Goal: Information Seeking & Learning: Learn about a topic

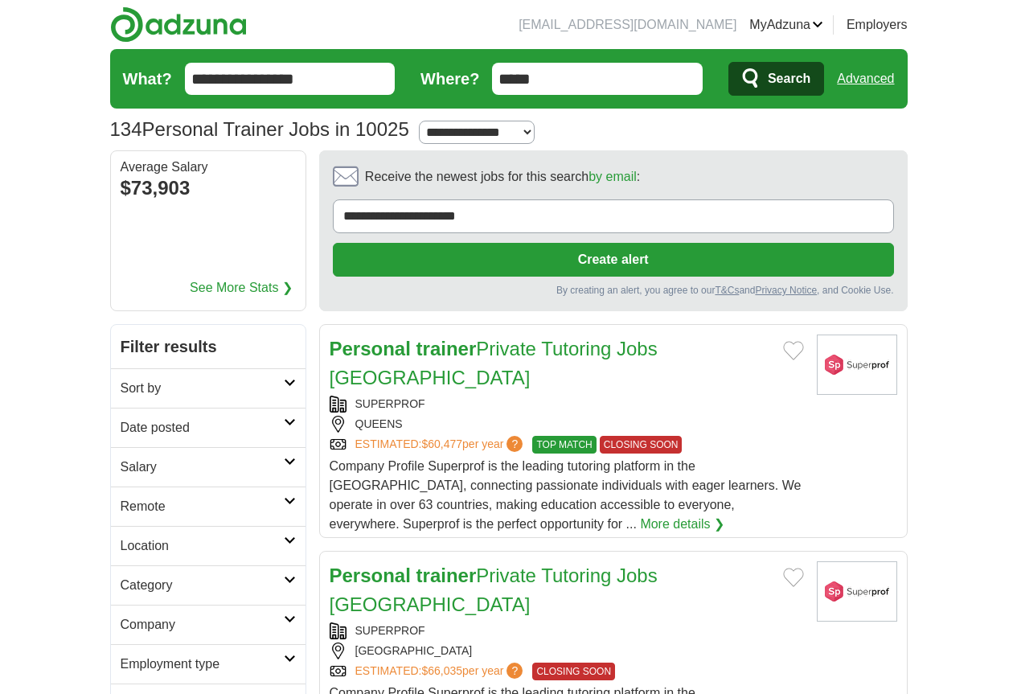
click at [438, 129] on select "**********" at bounding box center [477, 132] width 116 height 23
select select "*"
click at [419, 121] on select "**********" at bounding box center [477, 132] width 116 height 23
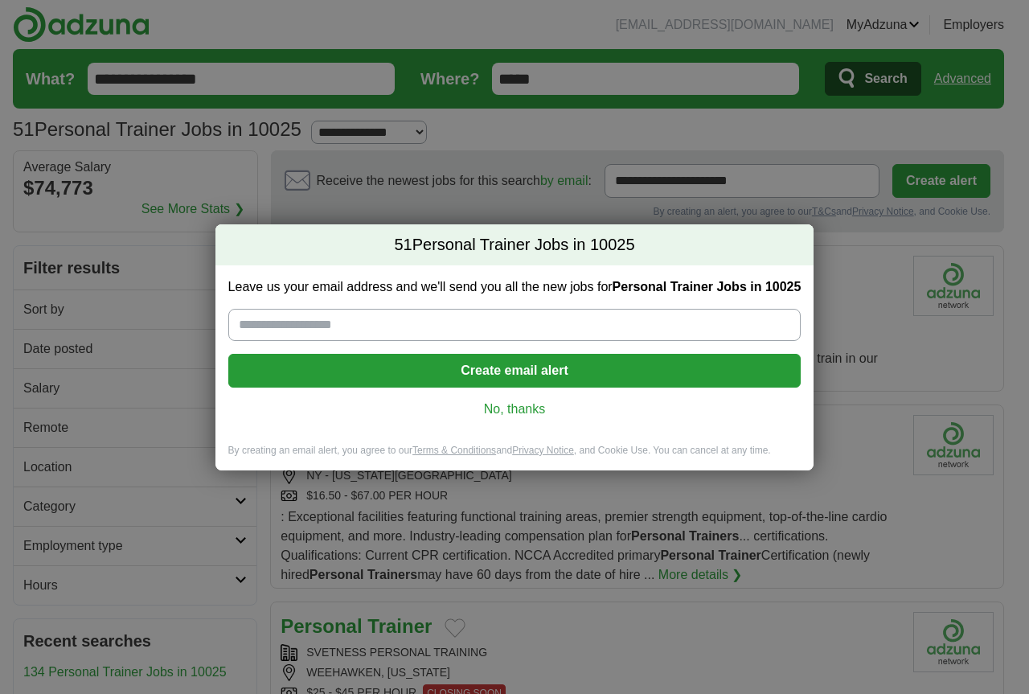
click at [527, 408] on link "No, thanks" at bounding box center [514, 409] width 547 height 18
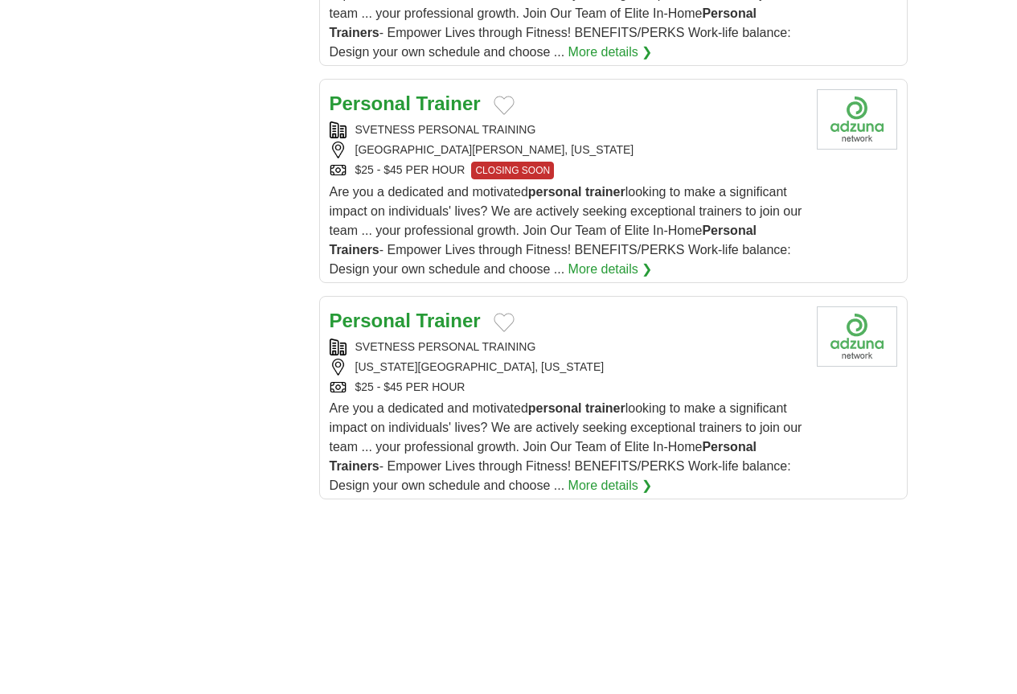
scroll to position [2090, 0]
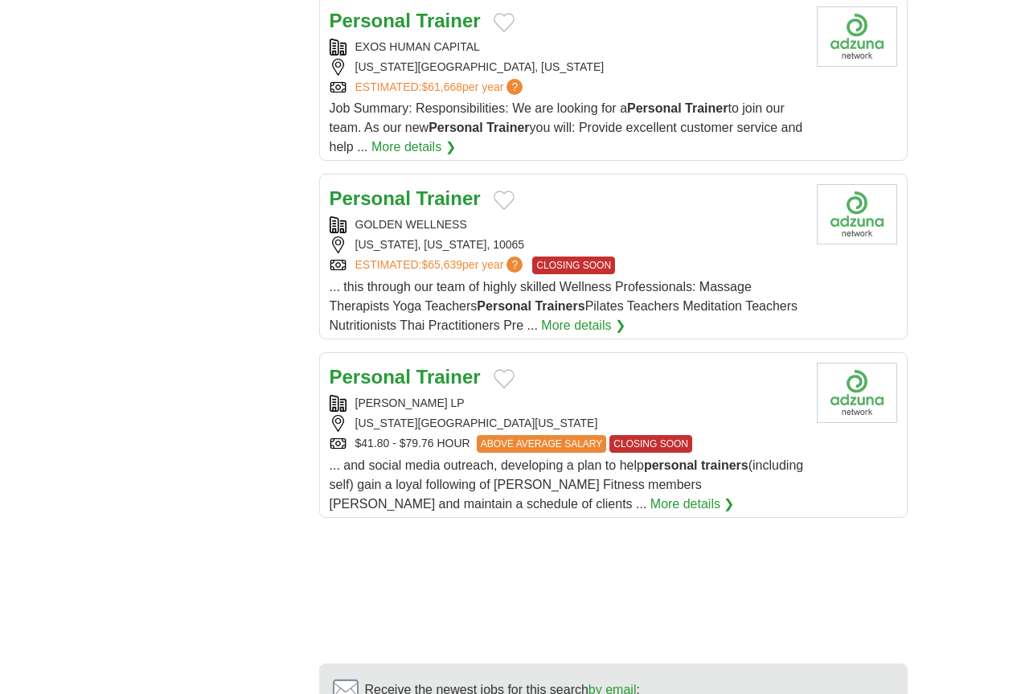
scroll to position [2009, 0]
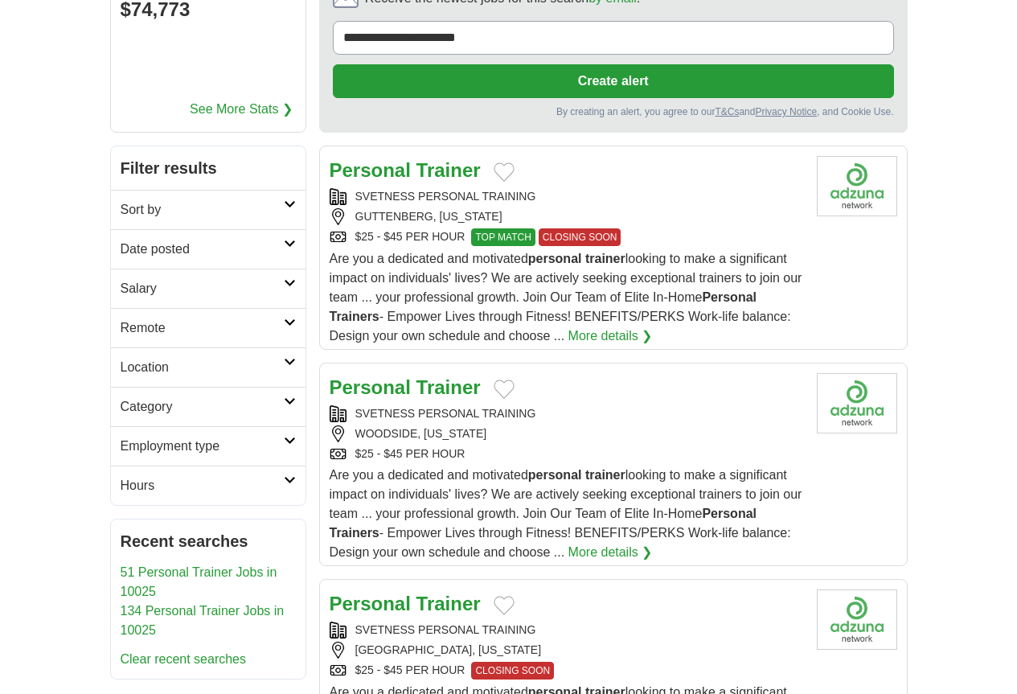
scroll to position [0, 0]
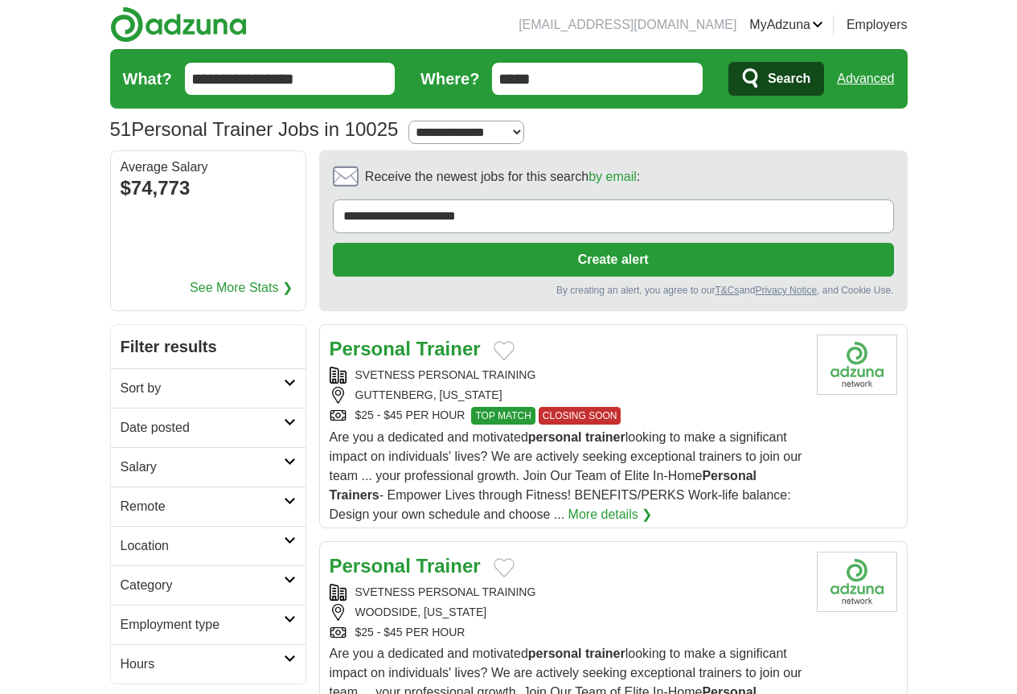
click at [284, 418] on icon at bounding box center [290, 422] width 12 height 8
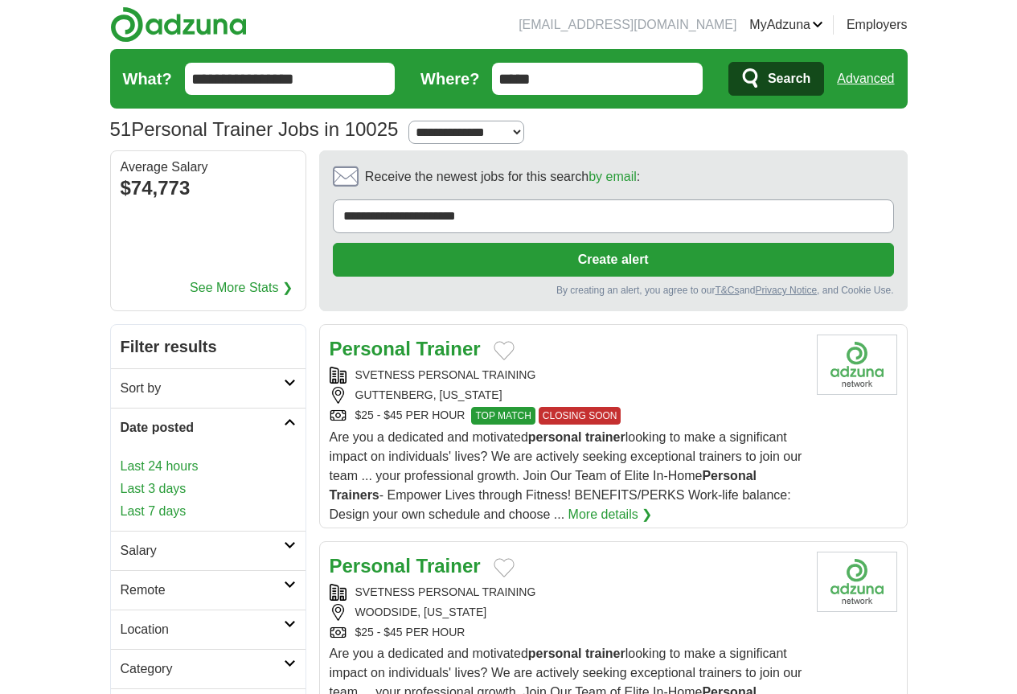
click at [284, 418] on icon at bounding box center [290, 422] width 12 height 8
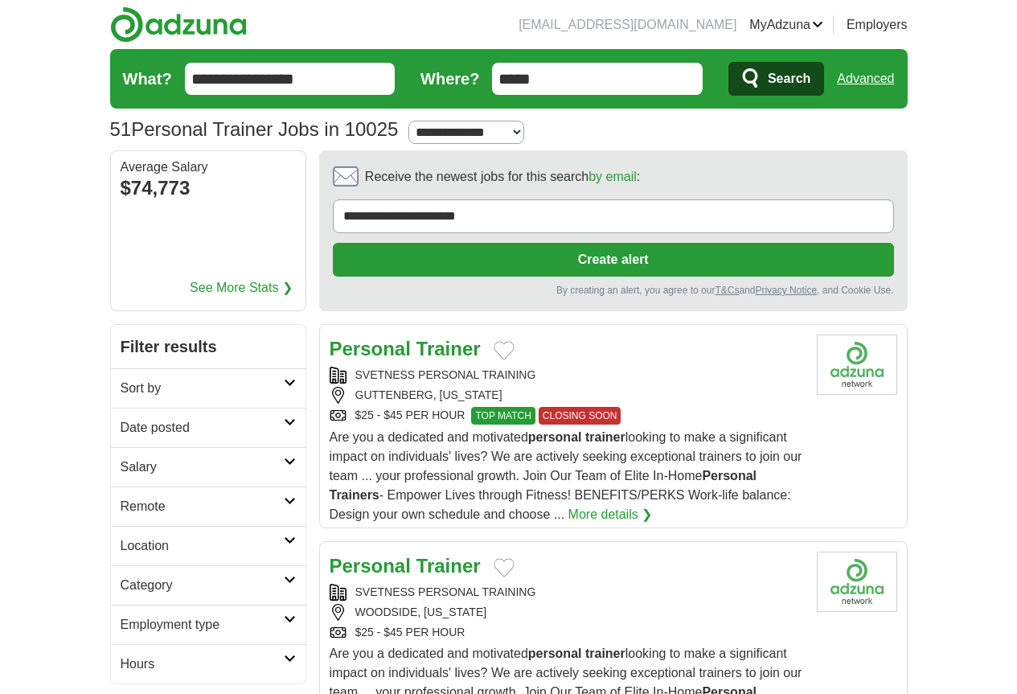
click at [284, 457] on icon at bounding box center [290, 461] width 12 height 8
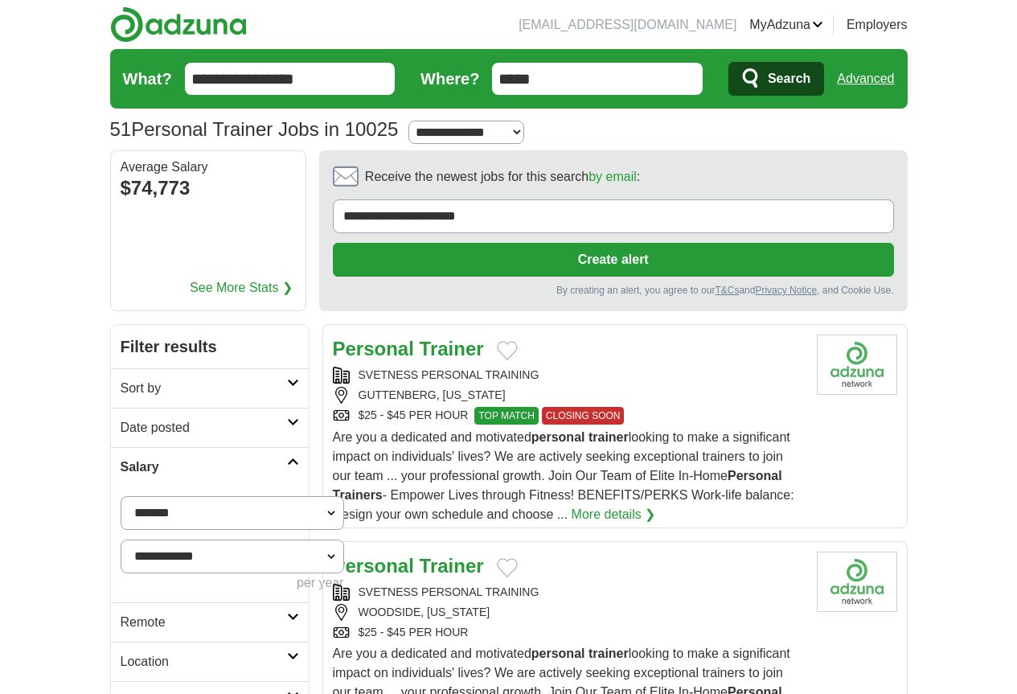
click at [287, 457] on icon at bounding box center [293, 461] width 12 height 8
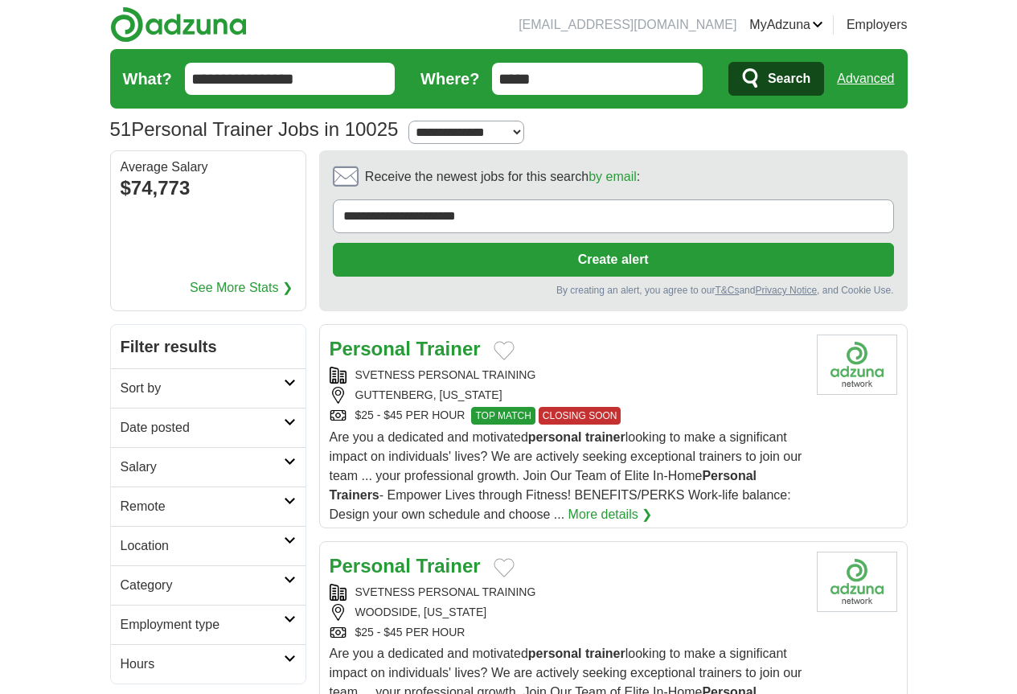
click at [284, 536] on icon at bounding box center [290, 540] width 12 height 8
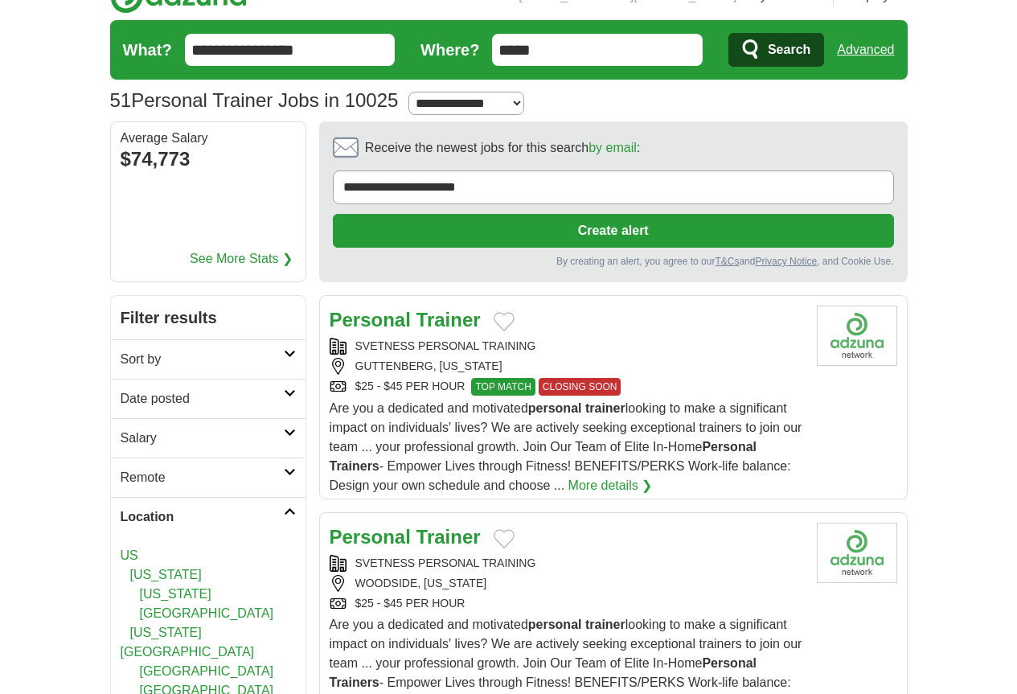
scroll to position [80, 0]
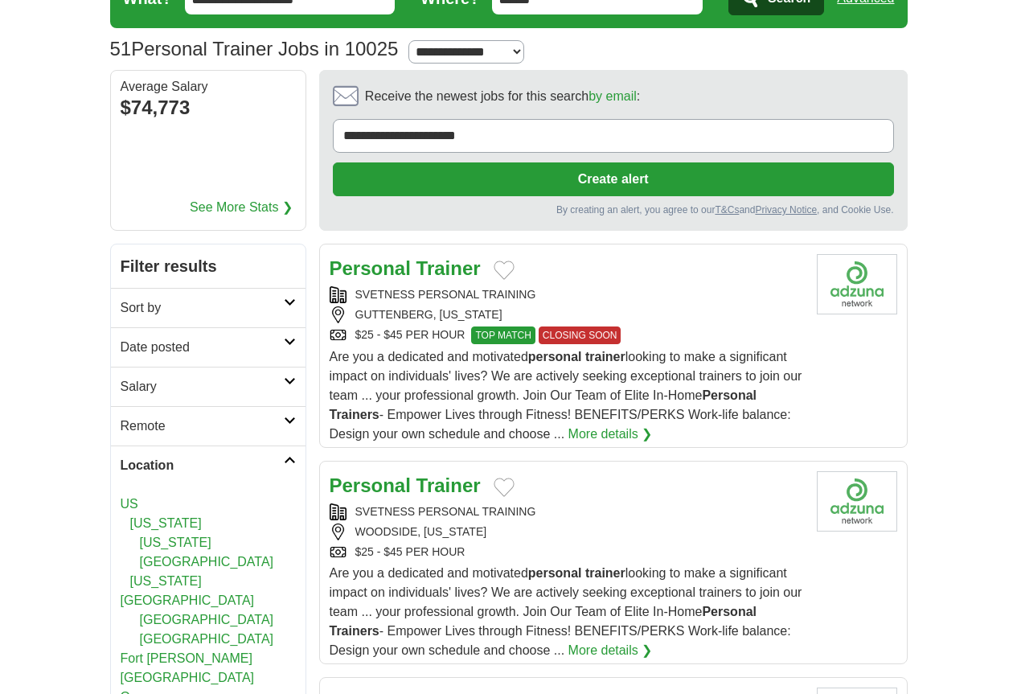
click at [140, 535] on link "[US_STATE][GEOGRAPHIC_DATA]" at bounding box center [207, 551] width 134 height 33
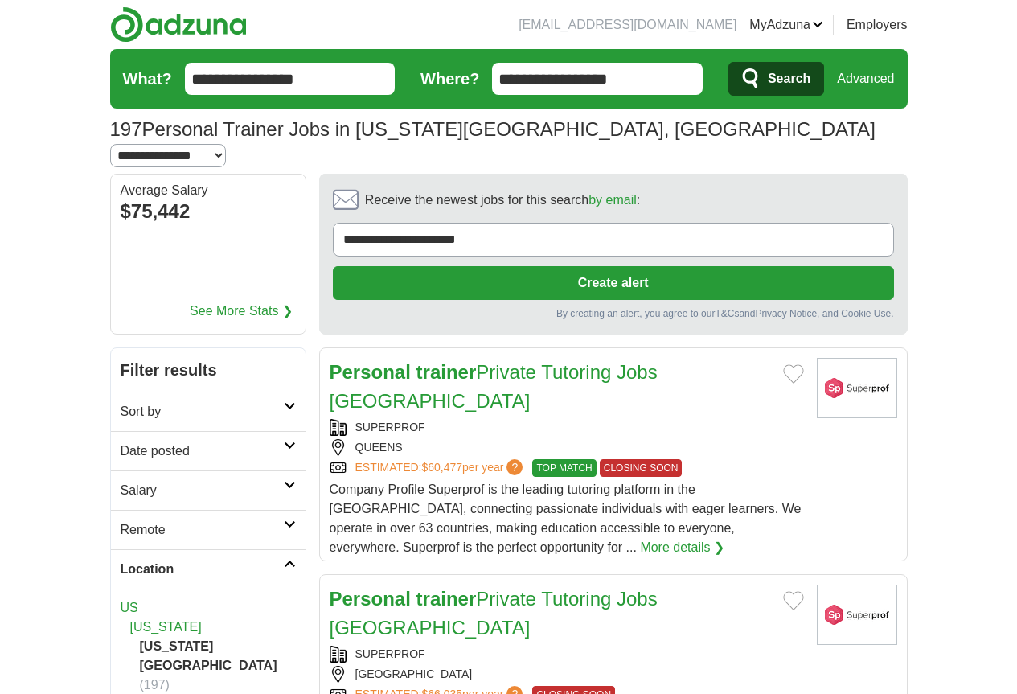
click at [226, 144] on select "**********" at bounding box center [168, 155] width 116 height 23
select select "*"
click at [226, 144] on select "**********" at bounding box center [168, 155] width 116 height 23
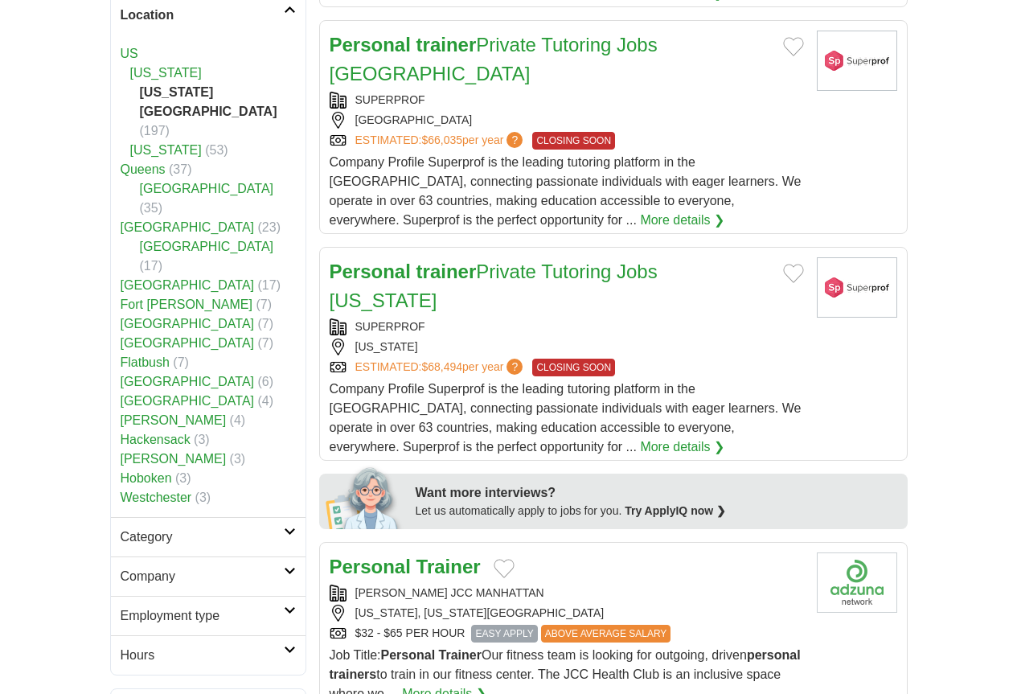
scroll to position [563, 0]
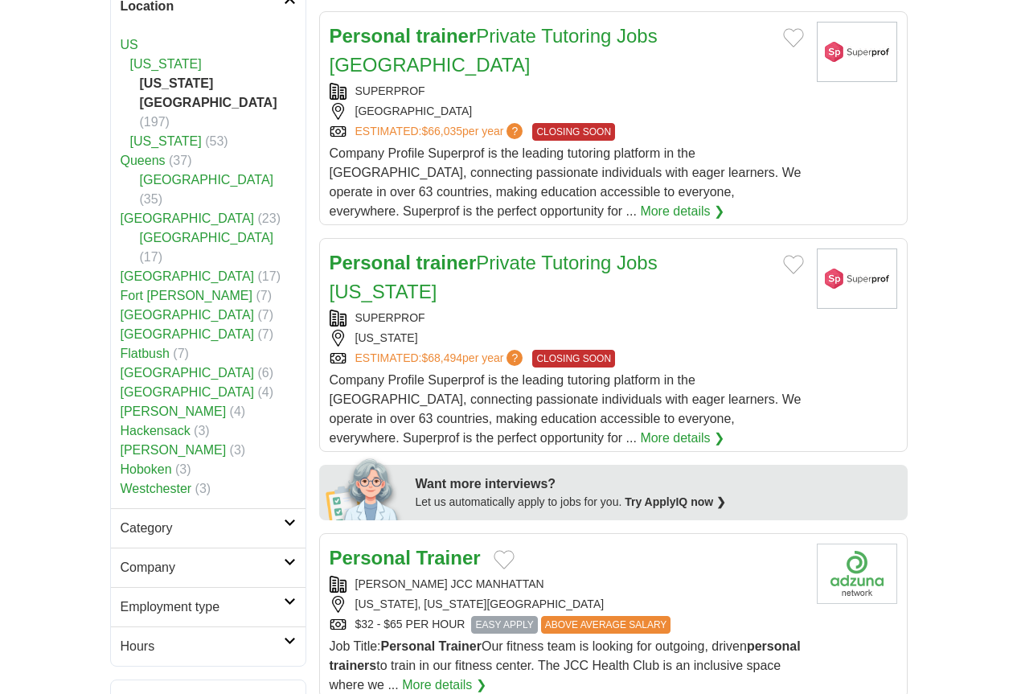
click at [284, 518] on icon at bounding box center [290, 522] width 12 height 8
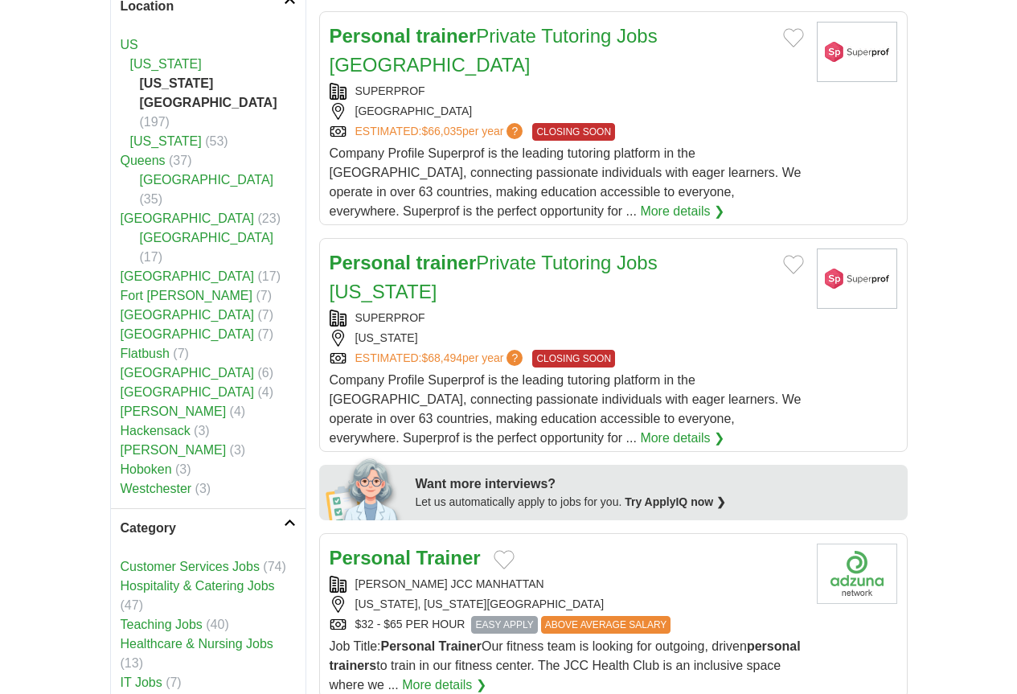
click at [284, 518] on icon at bounding box center [290, 522] width 12 height 8
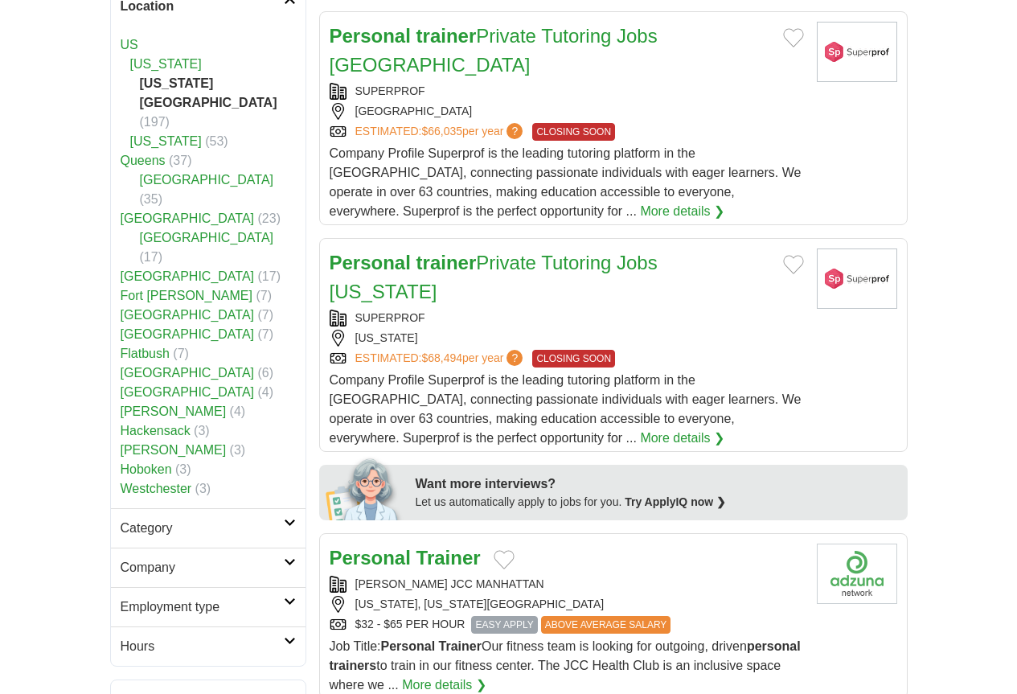
click at [284, 637] on icon at bounding box center [290, 641] width 12 height 8
click at [121, 693] on link "Part time" at bounding box center [146, 704] width 51 height 14
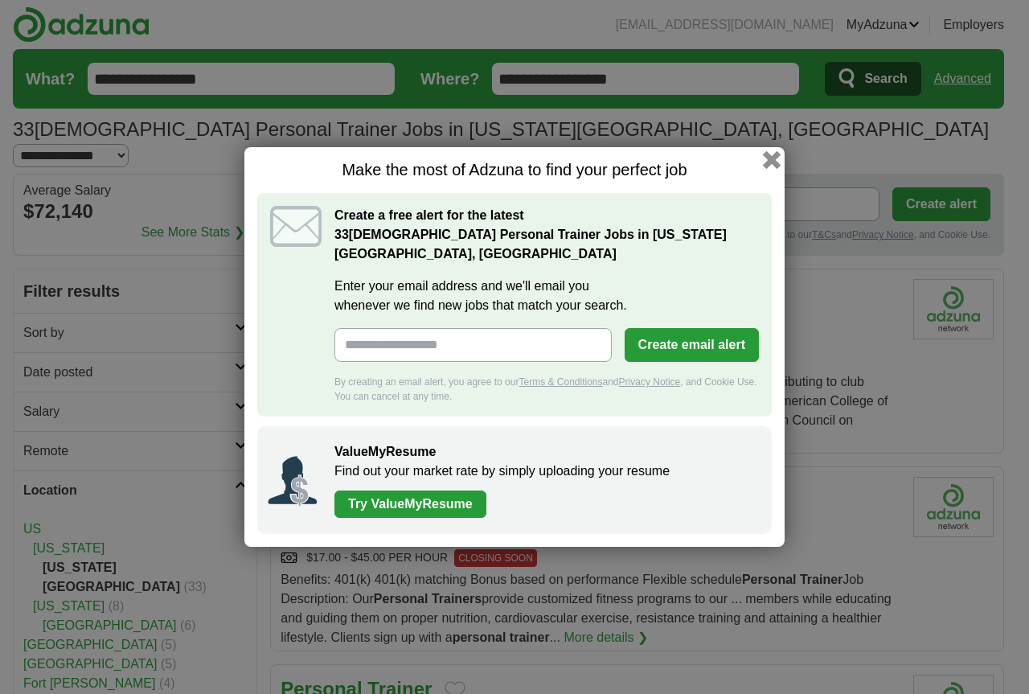
click at [771, 168] on button "button" at bounding box center [772, 160] width 18 height 18
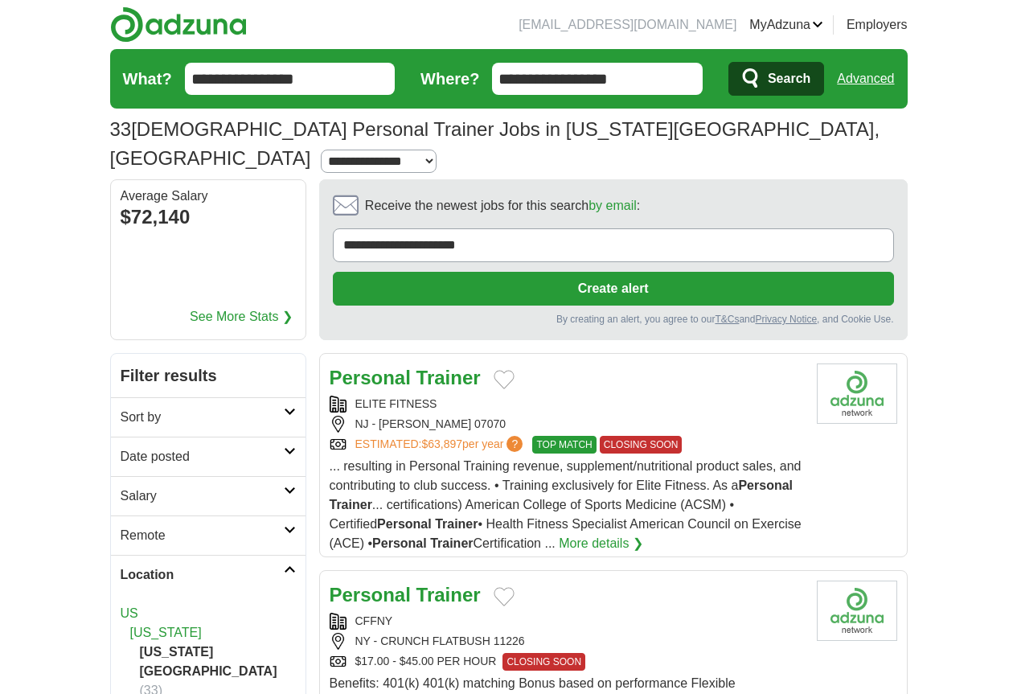
click at [436, 149] on select "**********" at bounding box center [379, 160] width 116 height 23
select select "*"
click at [436, 149] on select "**********" at bounding box center [379, 160] width 116 height 23
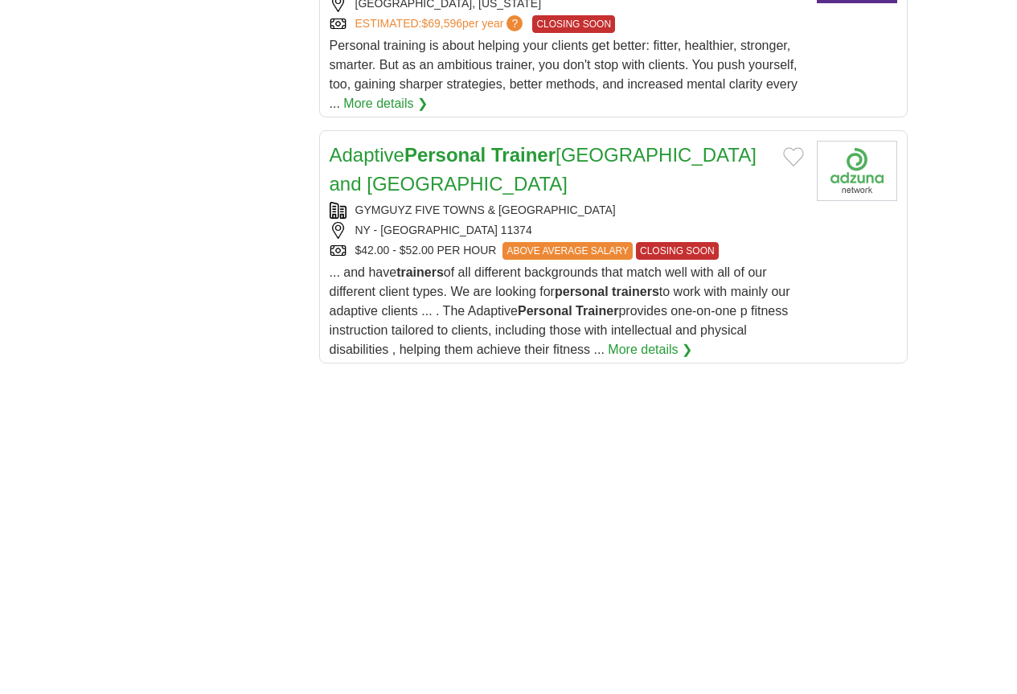
scroll to position [2251, 0]
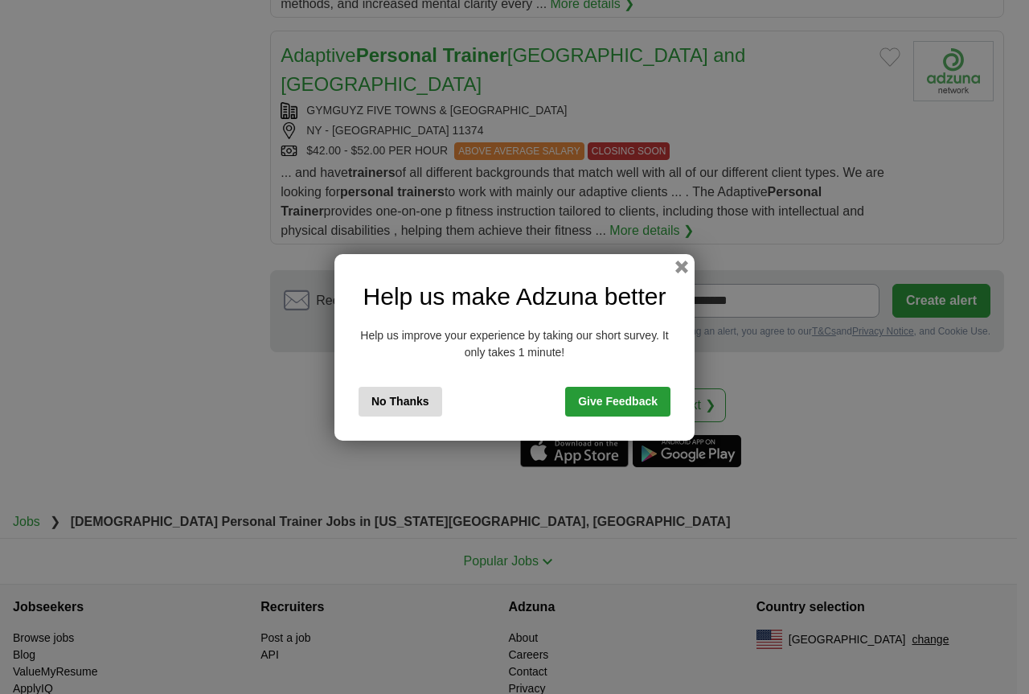
scroll to position [2008, 0]
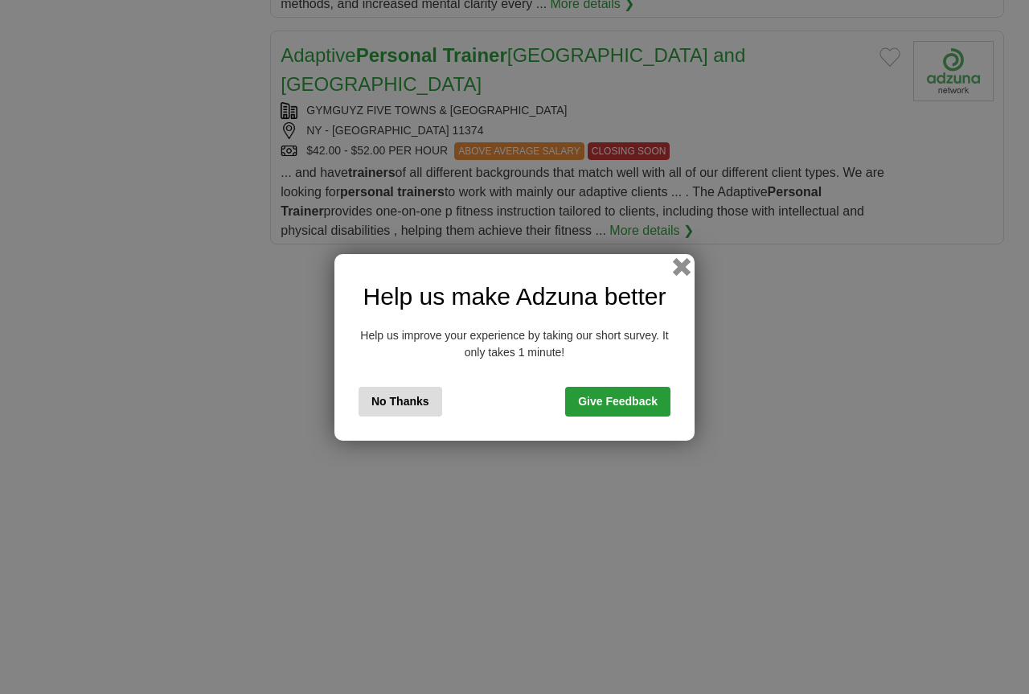
click at [682, 267] on button "button" at bounding box center [682, 266] width 18 height 18
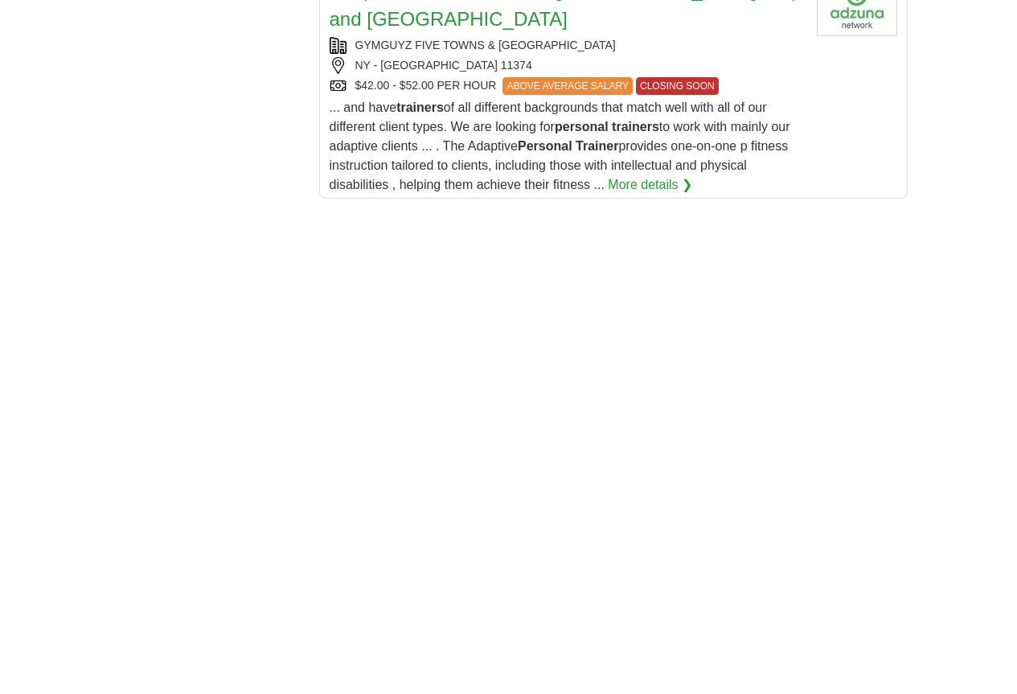
scroll to position [2813, 0]
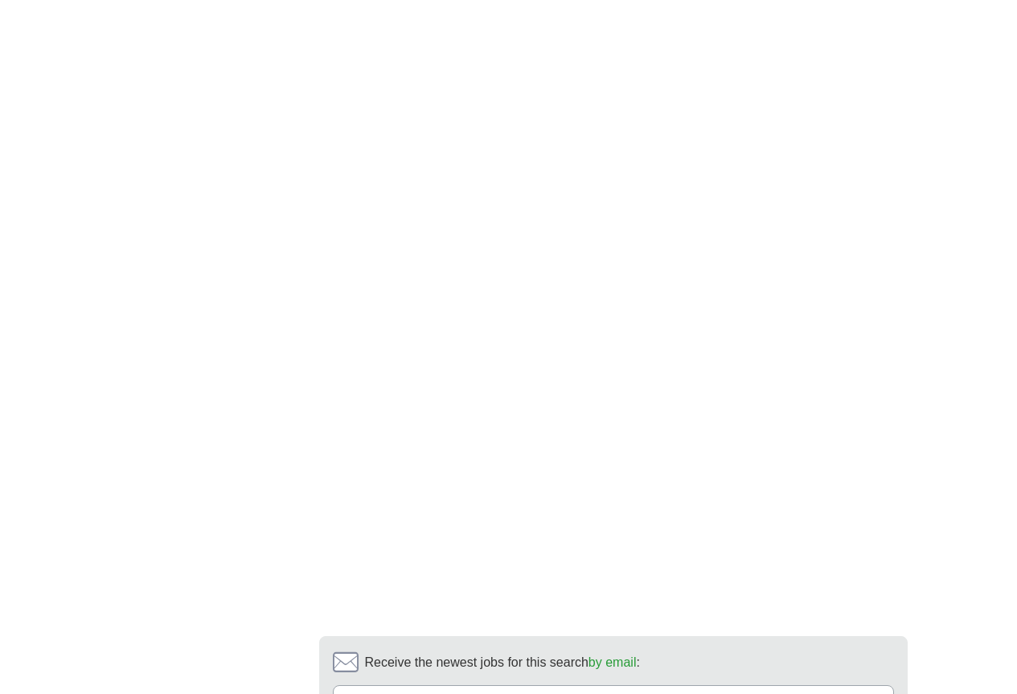
scroll to position [2572, 0]
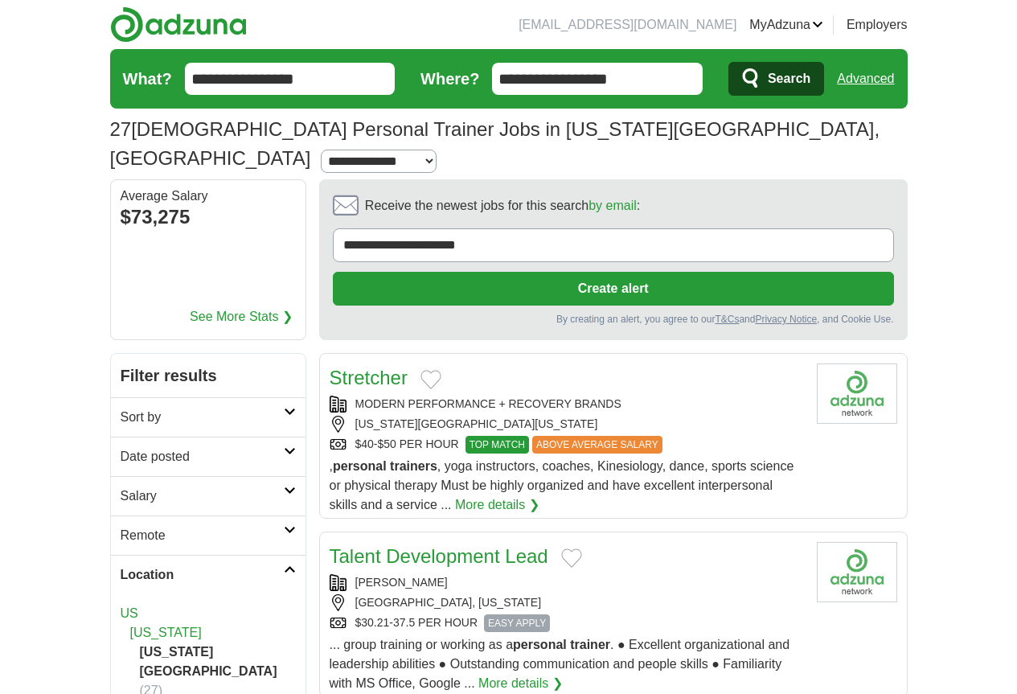
click at [284, 408] on icon at bounding box center [290, 412] width 12 height 8
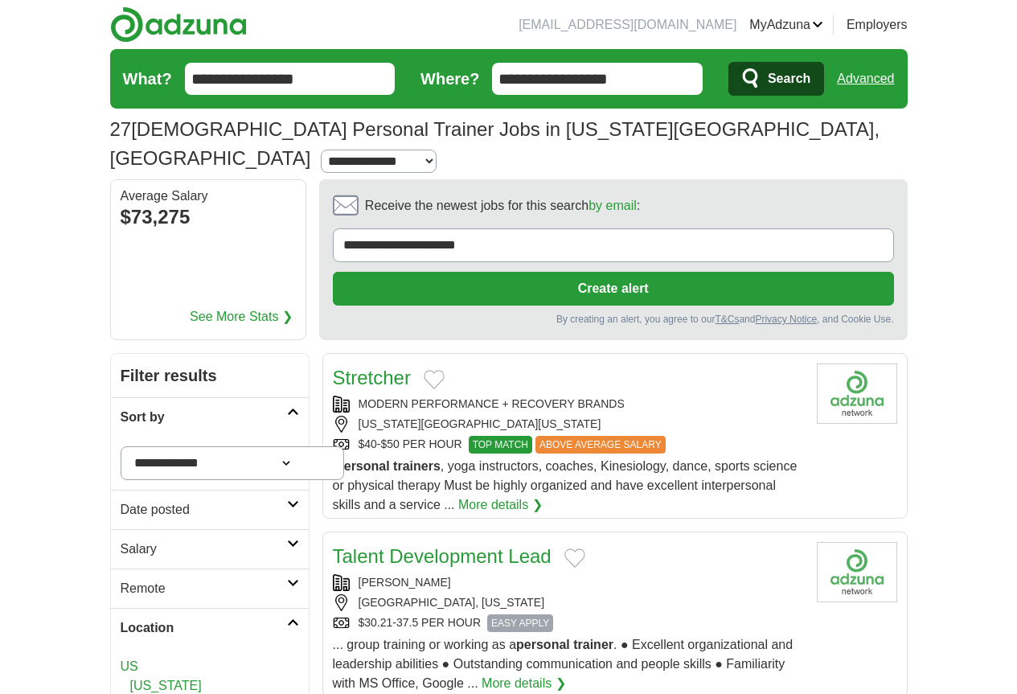
click at [287, 408] on icon at bounding box center [293, 412] width 12 height 8
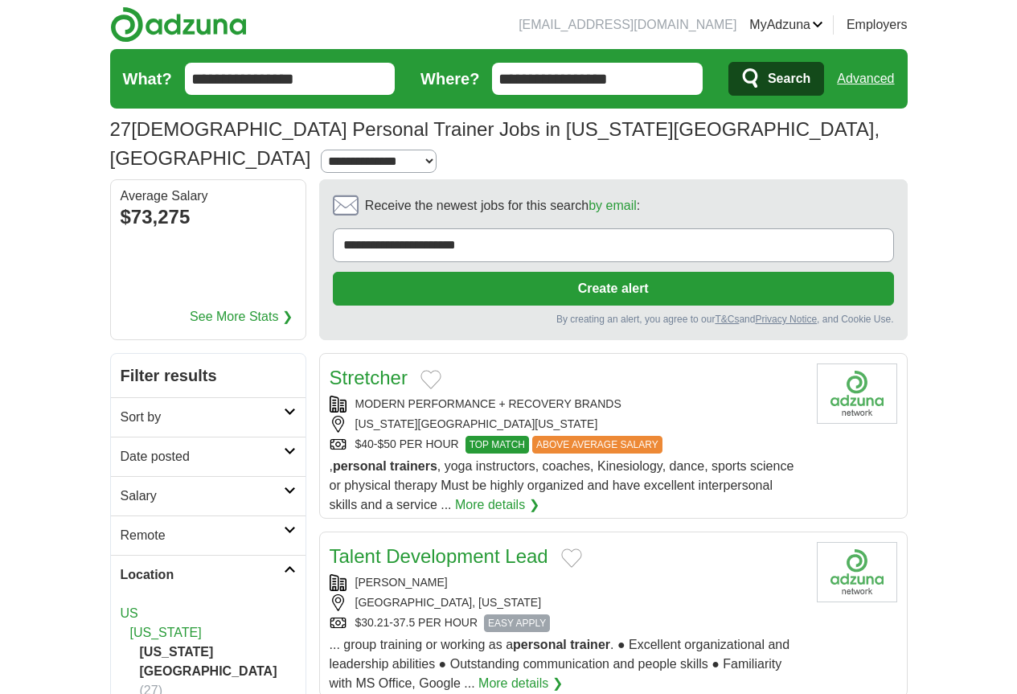
click at [284, 447] on icon at bounding box center [290, 451] width 12 height 8
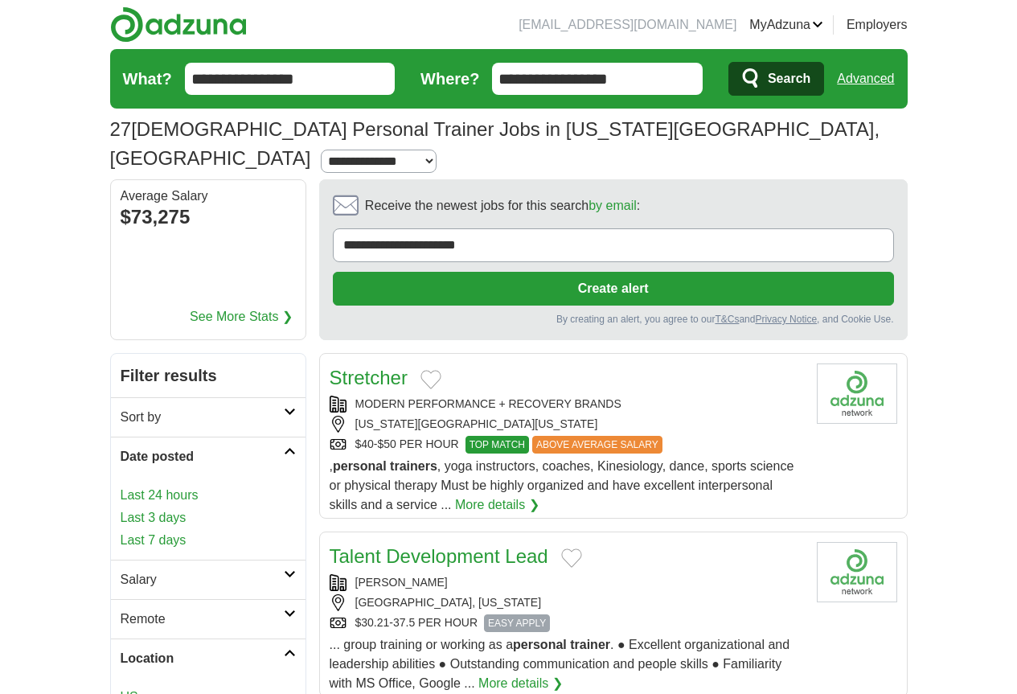
click at [227, 530] on link "Last 7 days" at bounding box center [208, 539] width 175 height 19
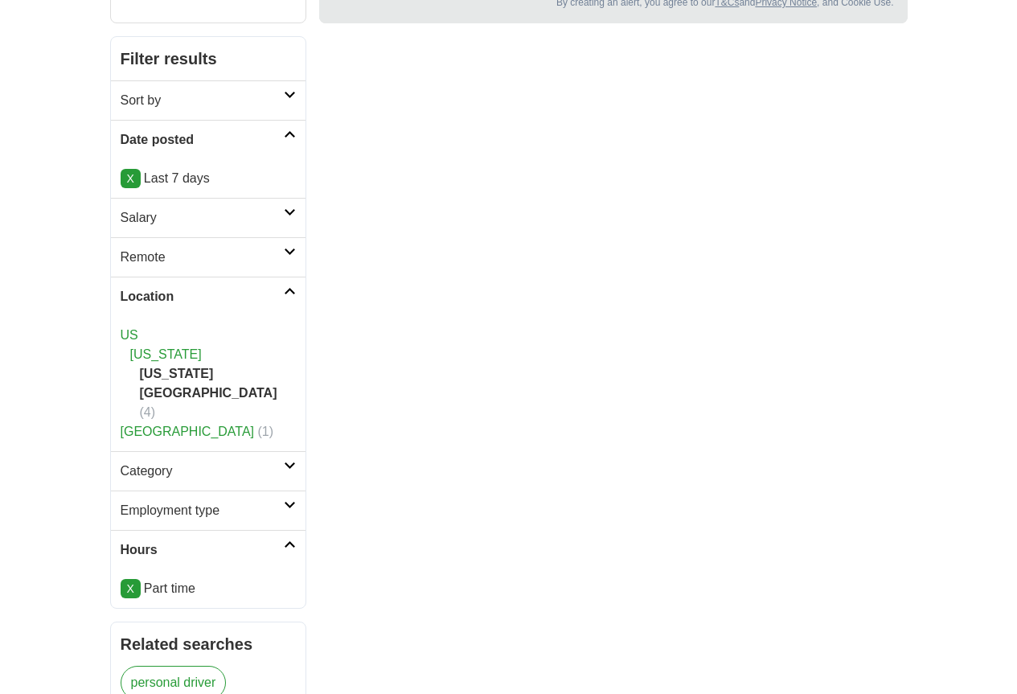
scroll to position [322, 0]
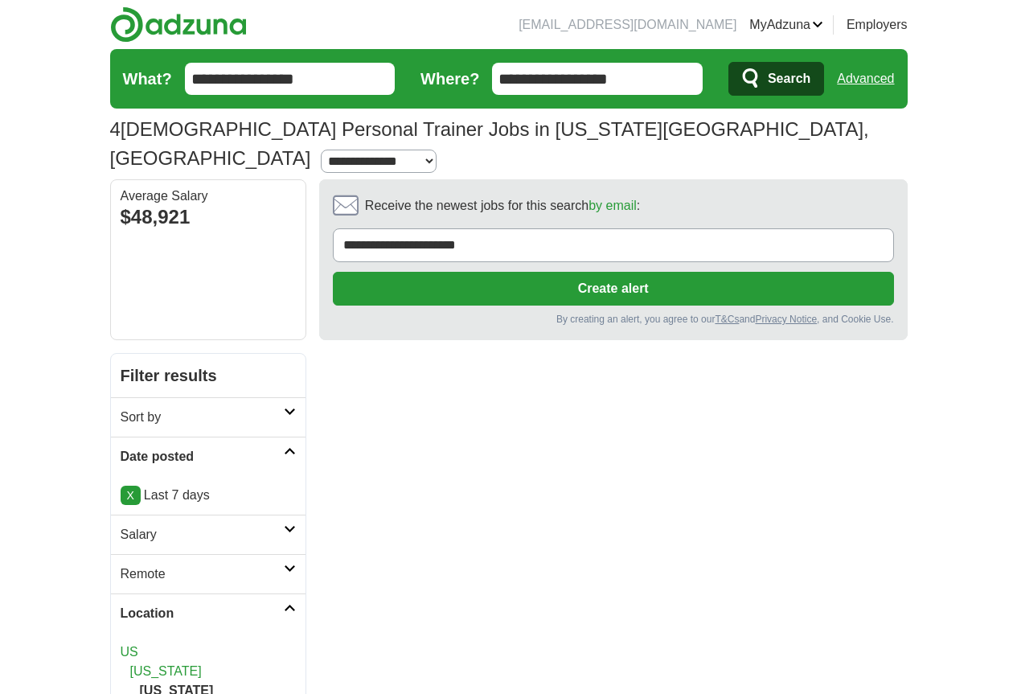
scroll to position [80, 0]
